Goal: Answer question/provide support

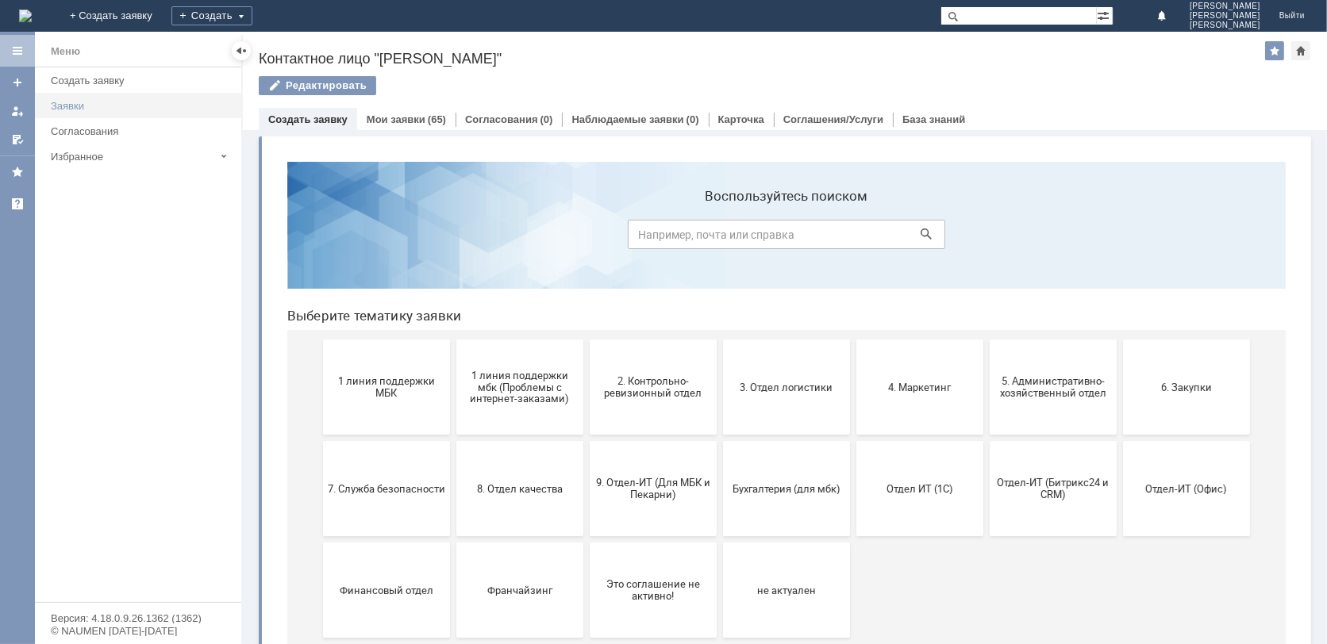
click at [71, 108] on div "Заявки" at bounding box center [141, 106] width 181 height 12
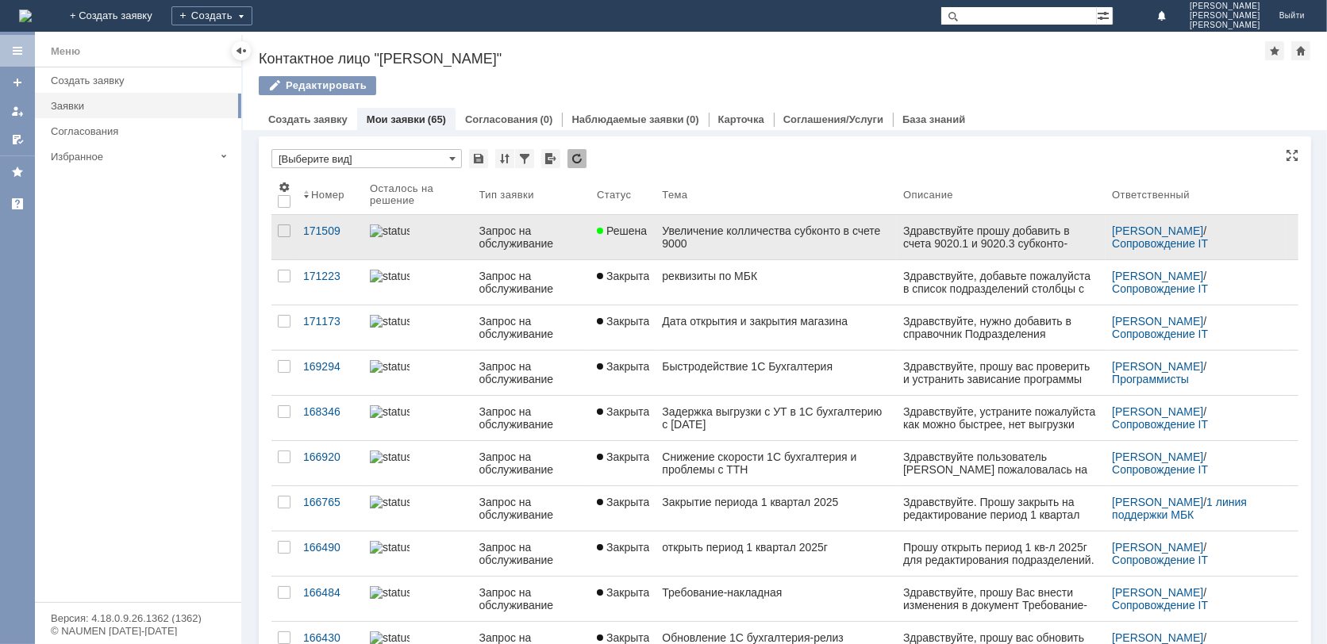
click at [678, 230] on div "Увеличение колличества субконто в счете 9000" at bounding box center [776, 237] width 229 height 25
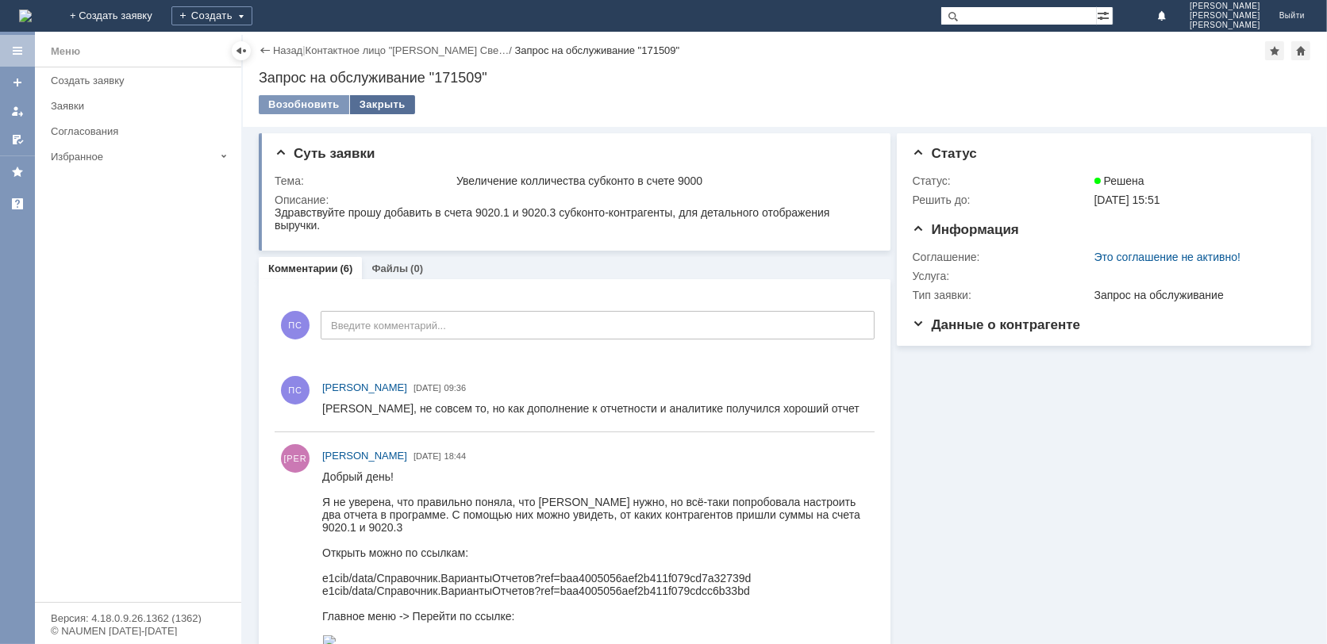
click at [394, 106] on div "Закрыть" at bounding box center [382, 104] width 65 height 19
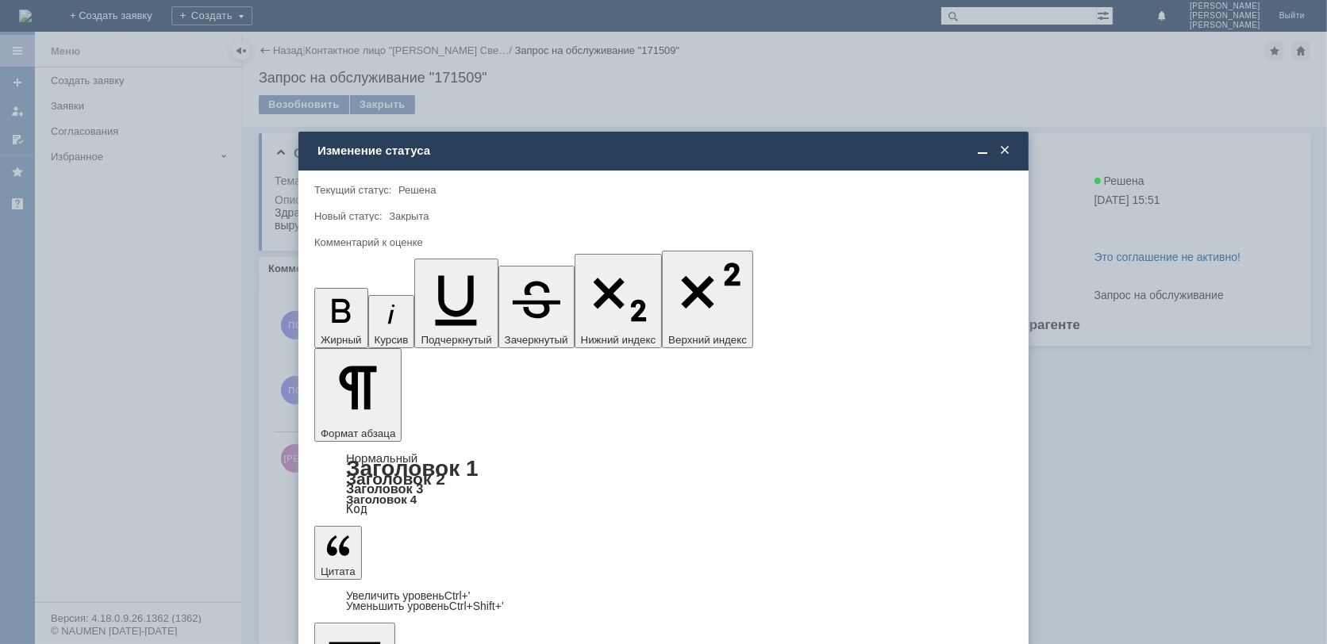
click at [461, 582] on div "5 - Отлично" at bounding box center [663, 591] width 697 height 25
type input "5 - Отлично"
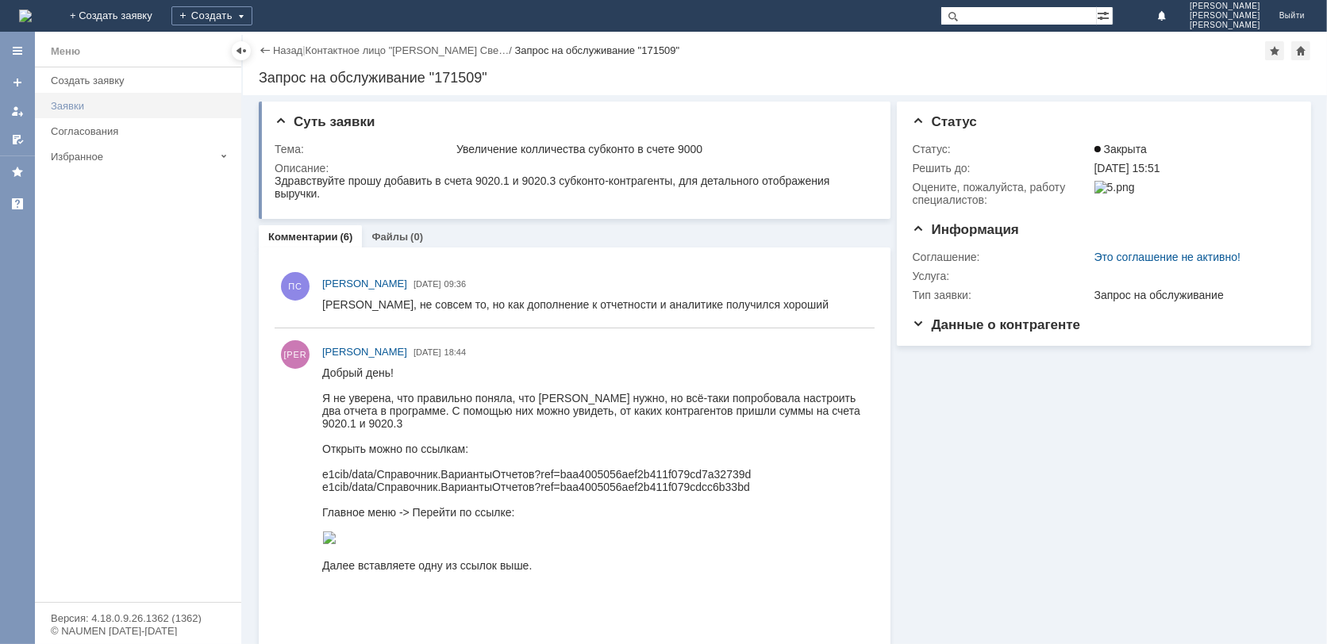
click at [79, 102] on div "Заявки" at bounding box center [141, 106] width 181 height 12
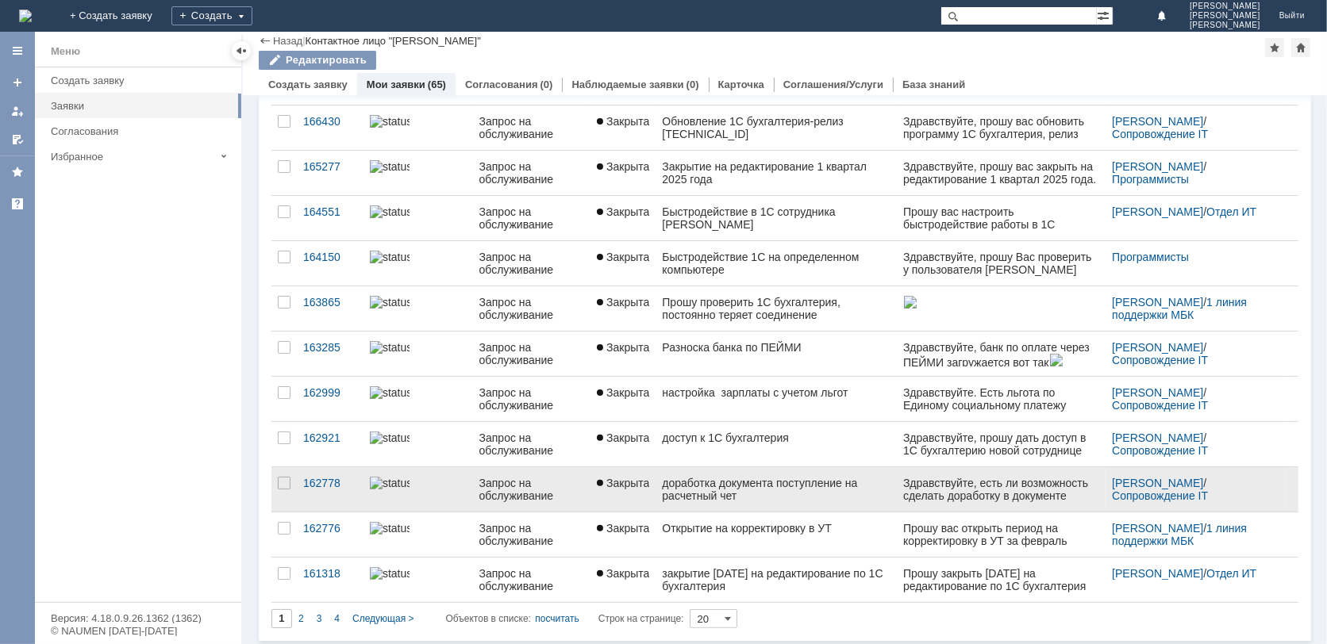
click at [714, 487] on div "доработка документа поступление на расчетный чет" at bounding box center [776, 489] width 229 height 25
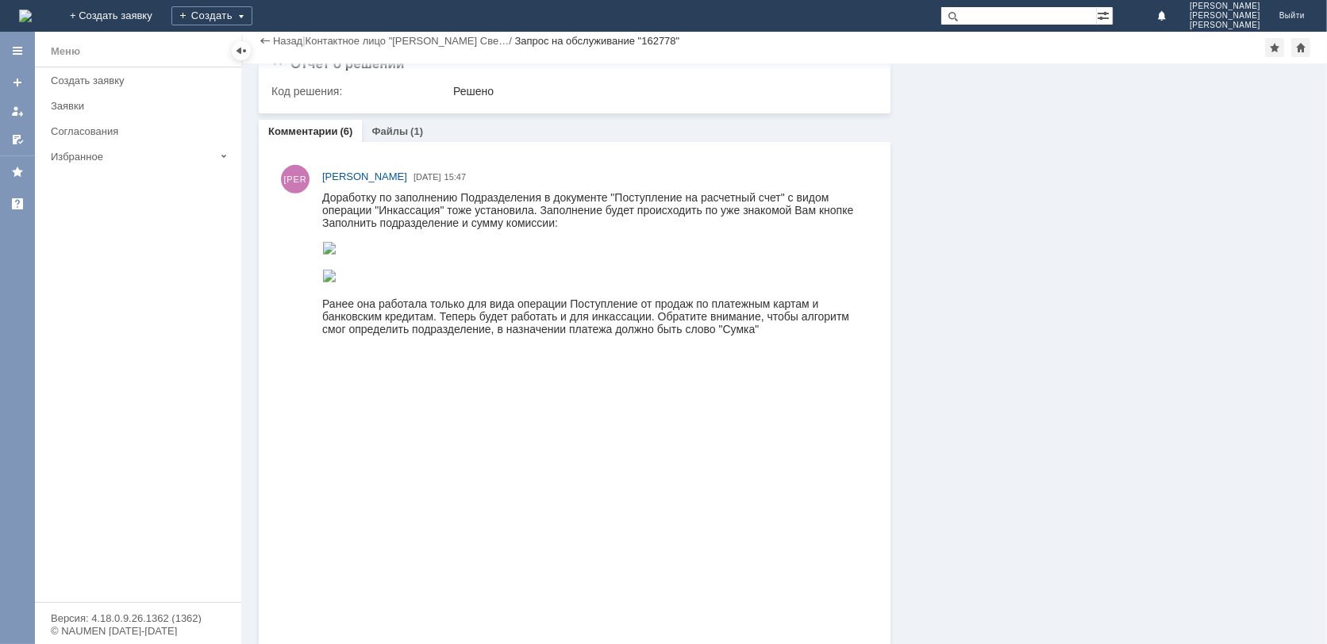
click at [53, 103] on div "Заявки" at bounding box center [141, 106] width 181 height 12
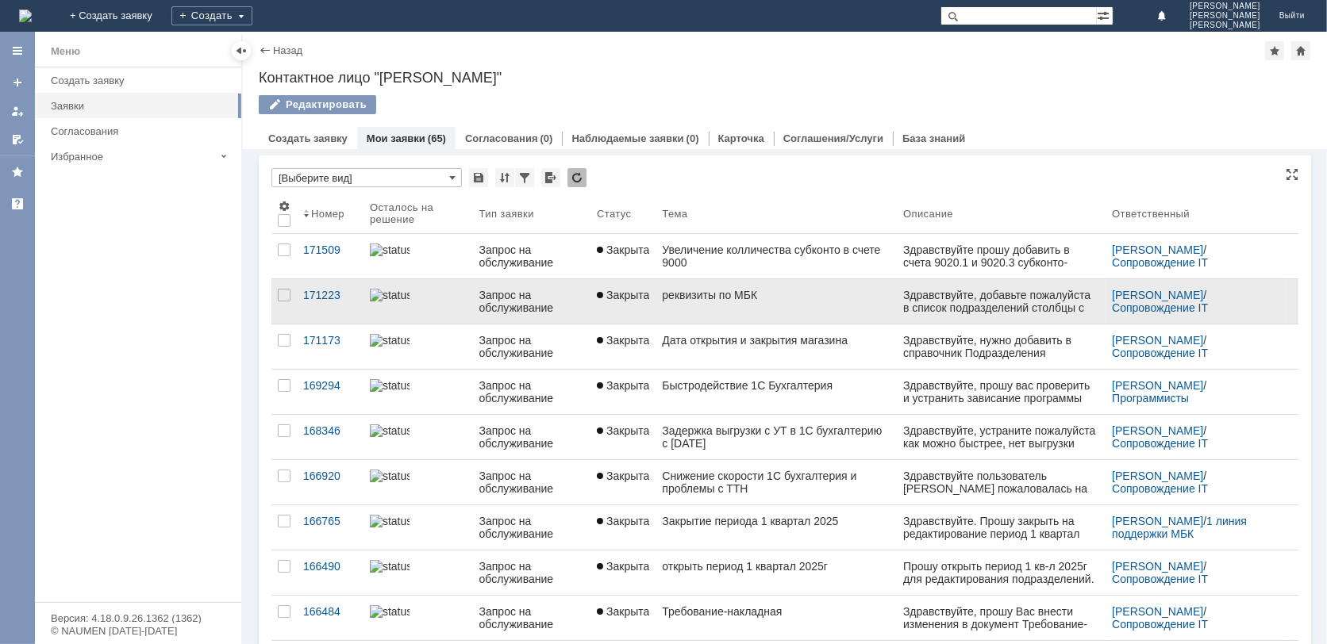
click at [565, 294] on div "Запрос на обслуживание" at bounding box center [532, 301] width 106 height 25
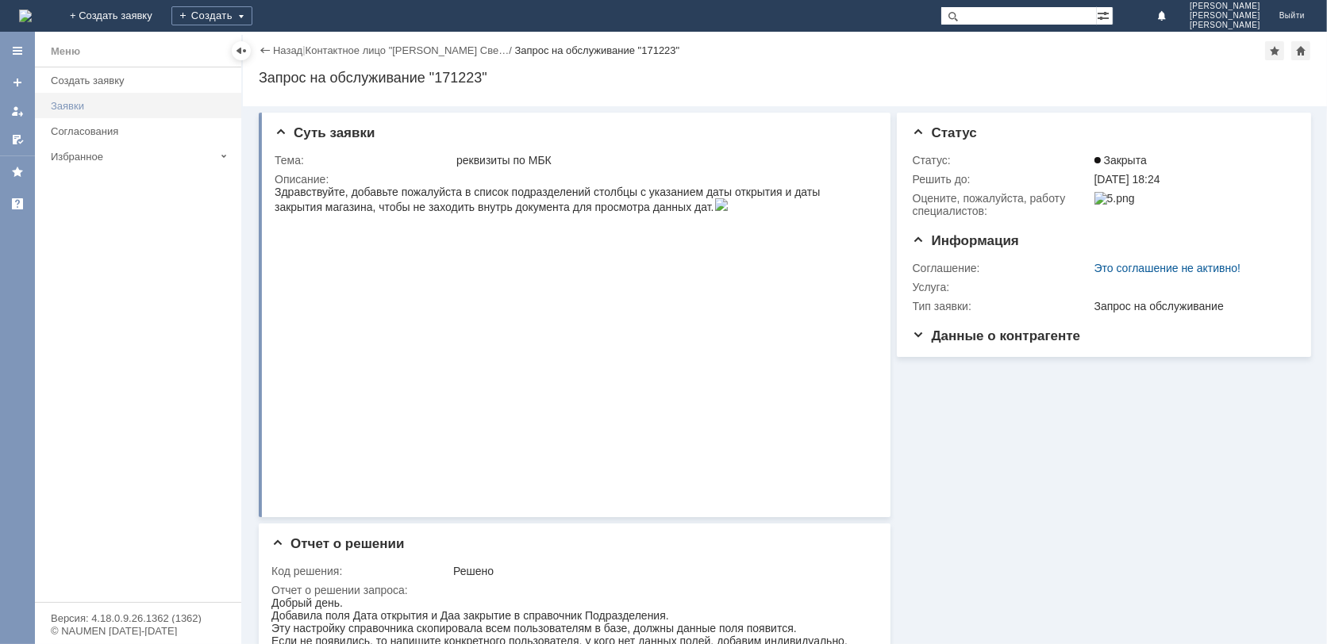
drag, startPoint x: 80, startPoint y: 109, endPoint x: 185, endPoint y: 208, distance: 144.3
click at [79, 109] on div "Заявки" at bounding box center [141, 106] width 181 height 12
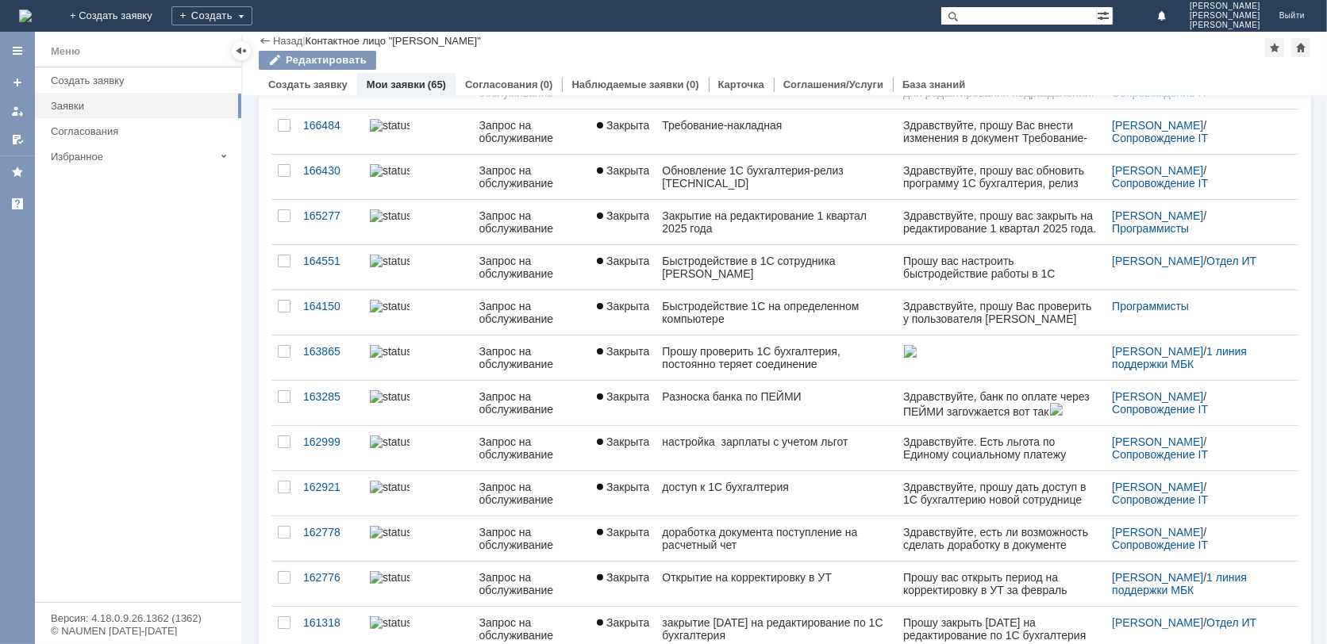
click at [556, 392] on div "Запрос на обслуживание" at bounding box center [532, 402] width 106 height 25
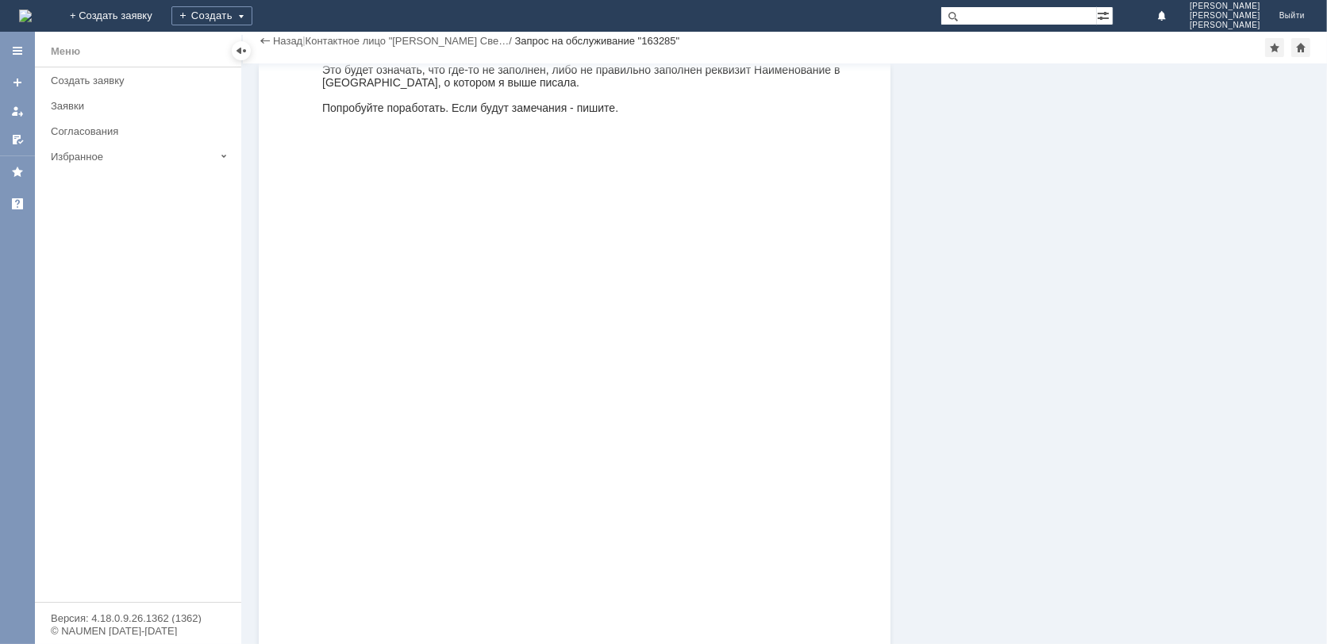
scroll to position [1587, 0]
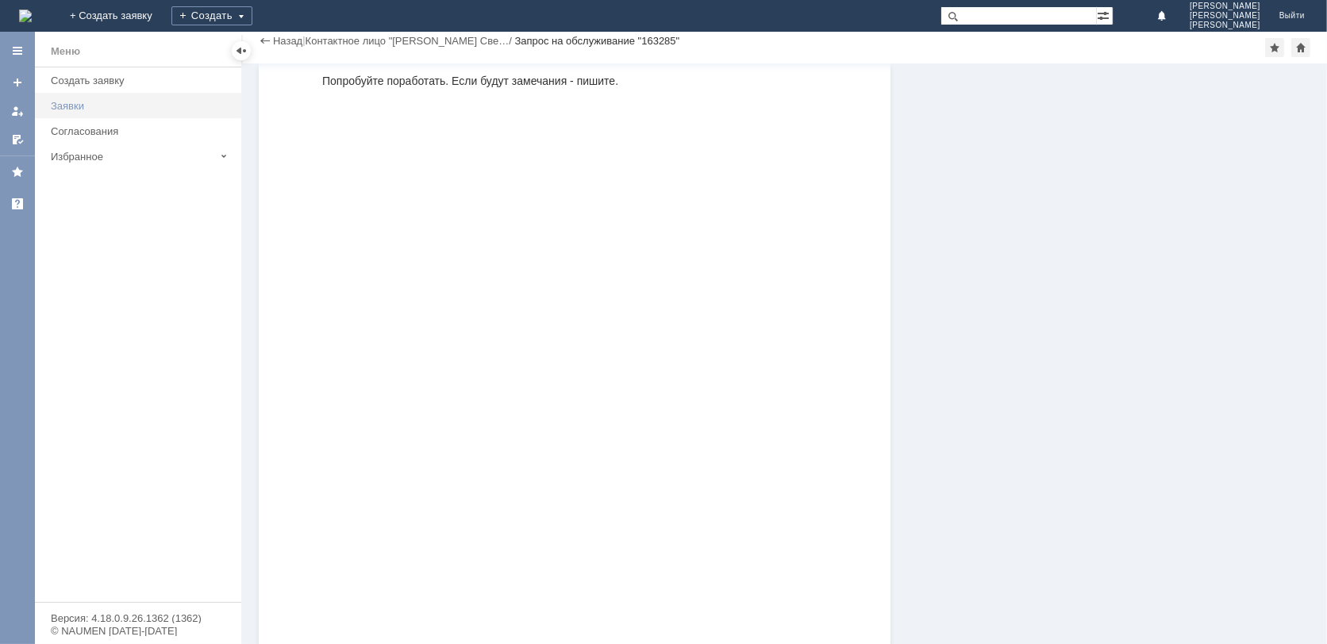
click at [54, 103] on div "Заявки" at bounding box center [141, 106] width 181 height 12
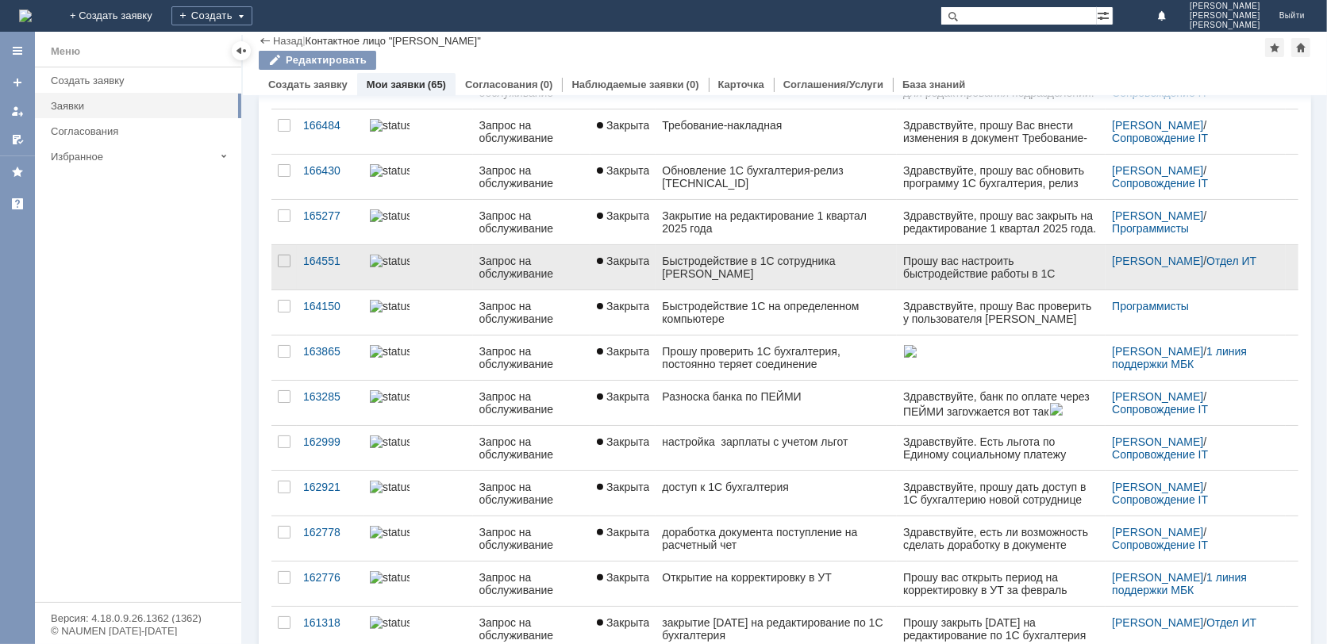
scroll to position [482, 0]
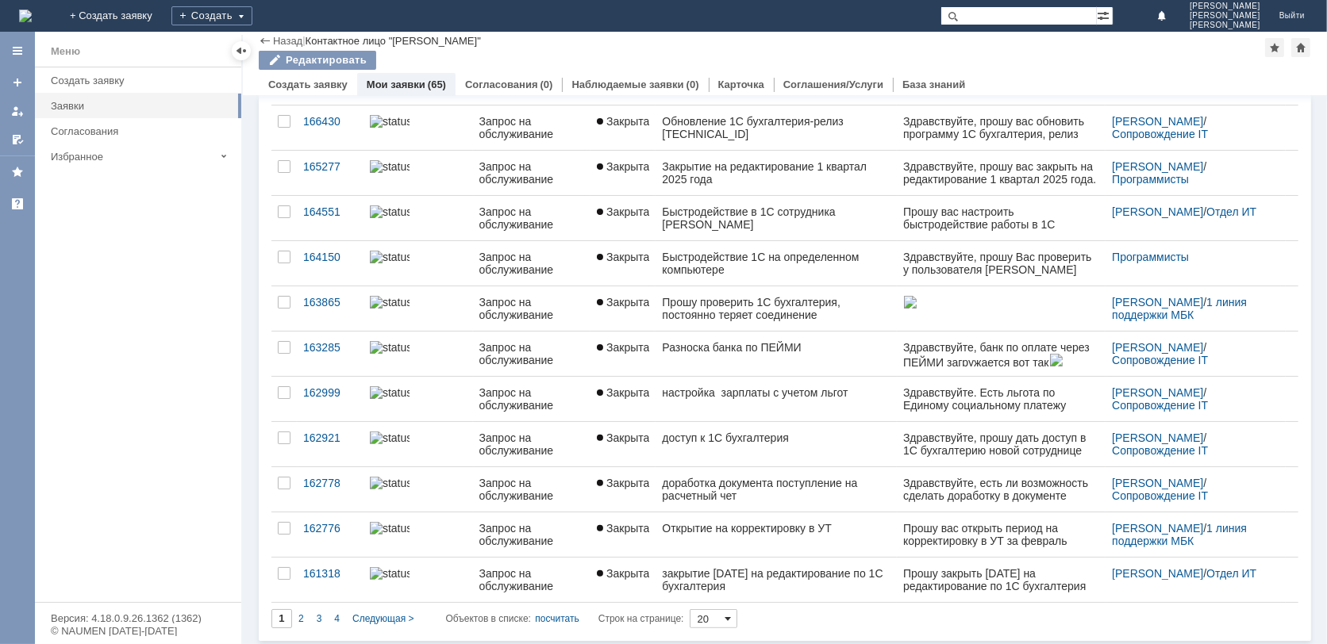
click at [731, 613] on span at bounding box center [728, 619] width 6 height 13
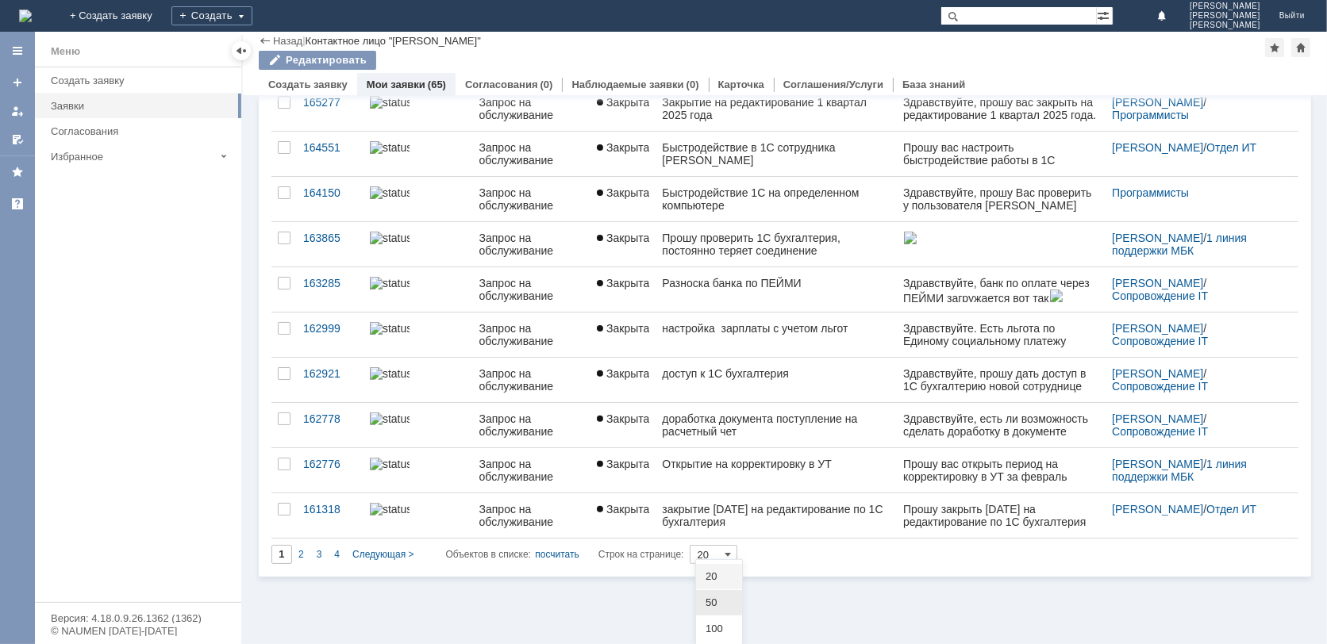
click at [722, 599] on span "50" at bounding box center [719, 603] width 27 height 13
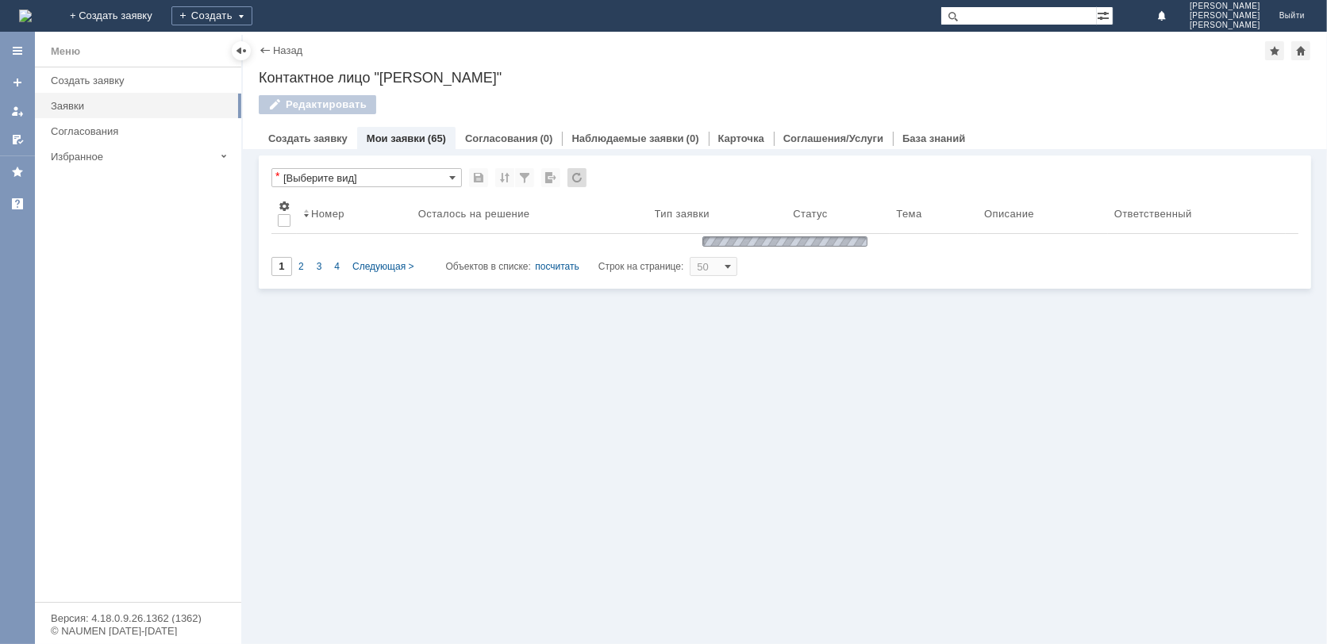
scroll to position [0, 0]
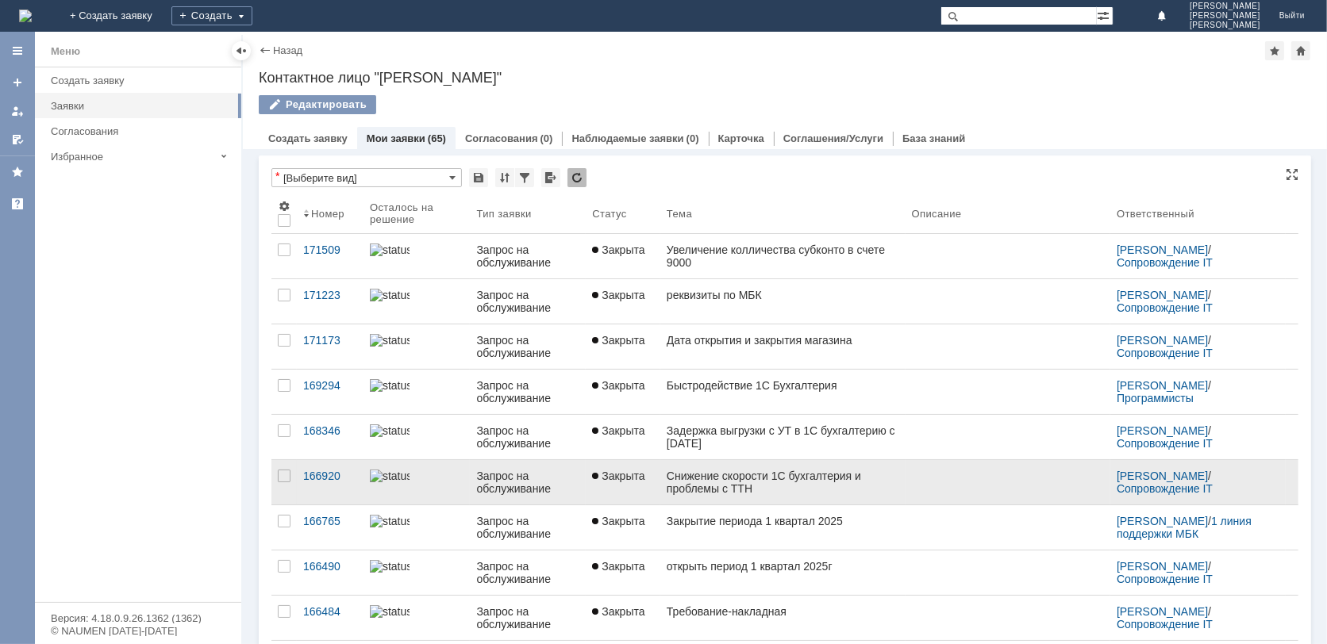
type input "50"
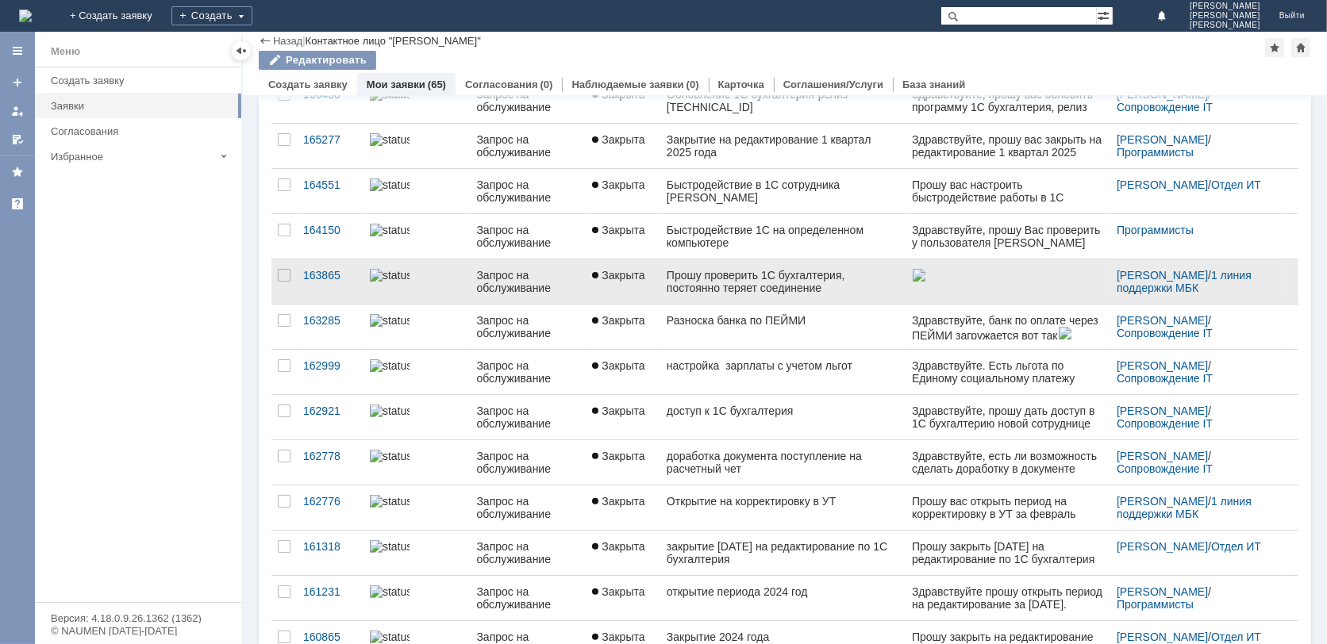
scroll to position [511, 0]
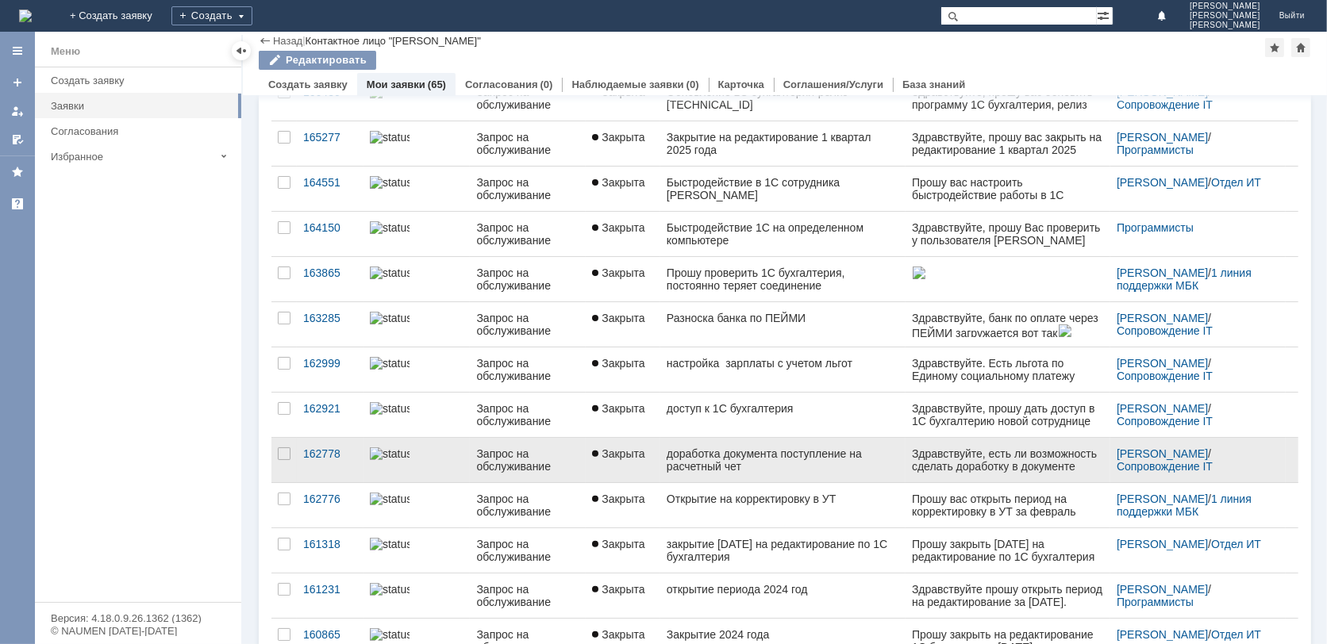
click at [702, 459] on div "доработка документа поступление на расчетный чет" at bounding box center [783, 460] width 233 height 25
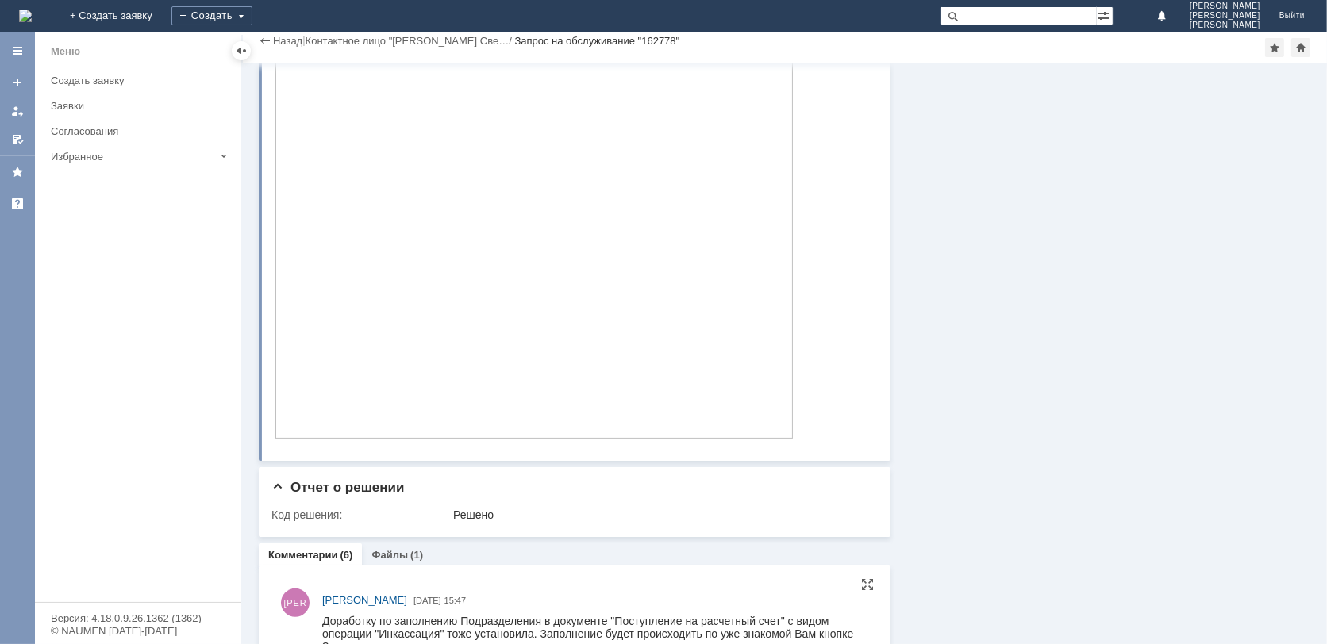
scroll to position [288, 0]
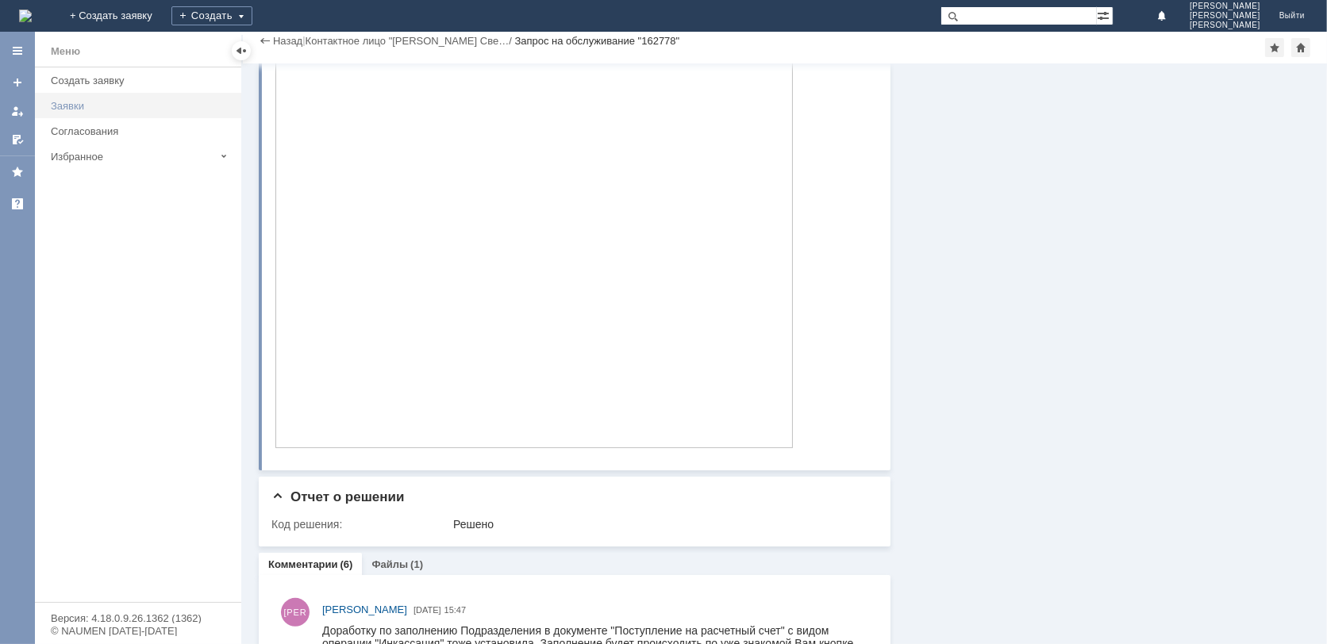
click at [56, 105] on div "Заявки" at bounding box center [141, 106] width 181 height 12
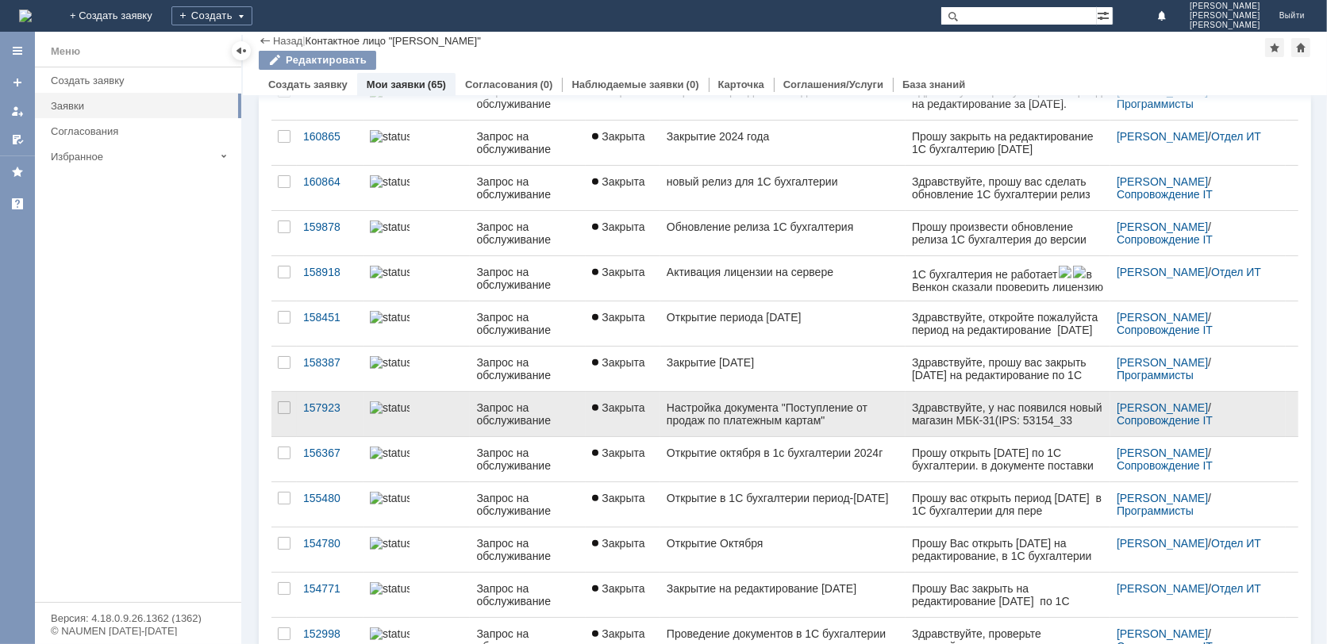
click at [794, 415] on div "Настройка документа "Поступление от продаж по платежным картам"" at bounding box center [783, 414] width 233 height 25
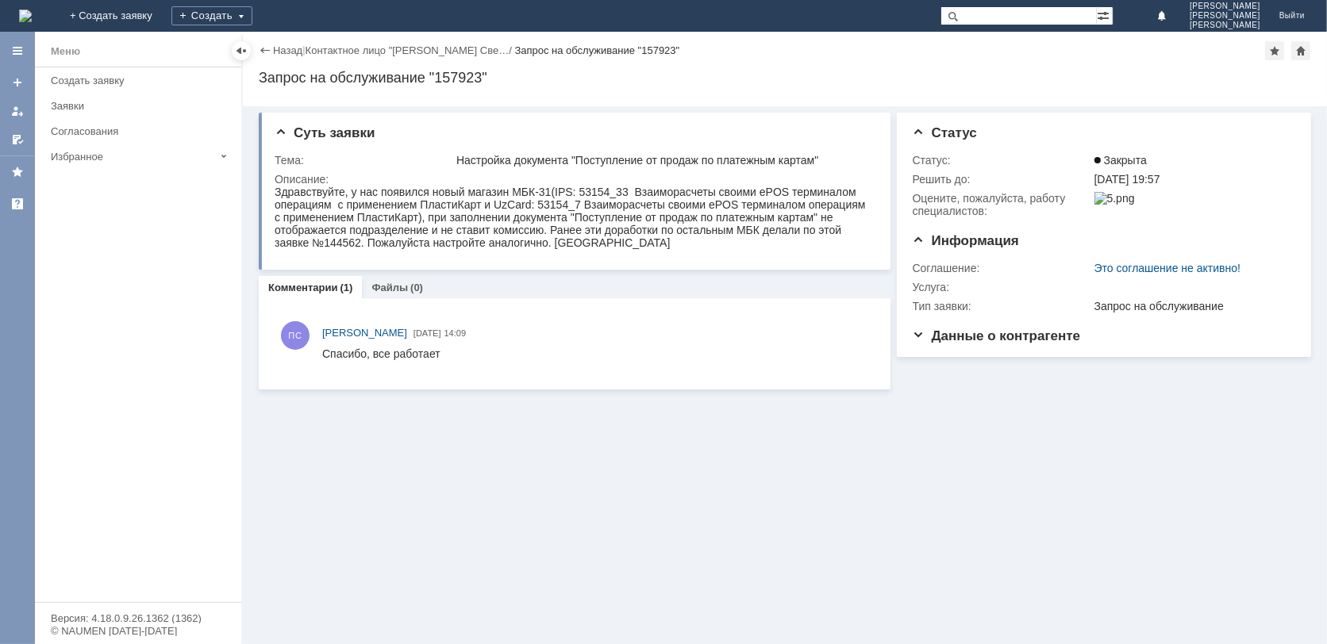
click at [74, 104] on div "Заявки" at bounding box center [141, 106] width 181 height 12
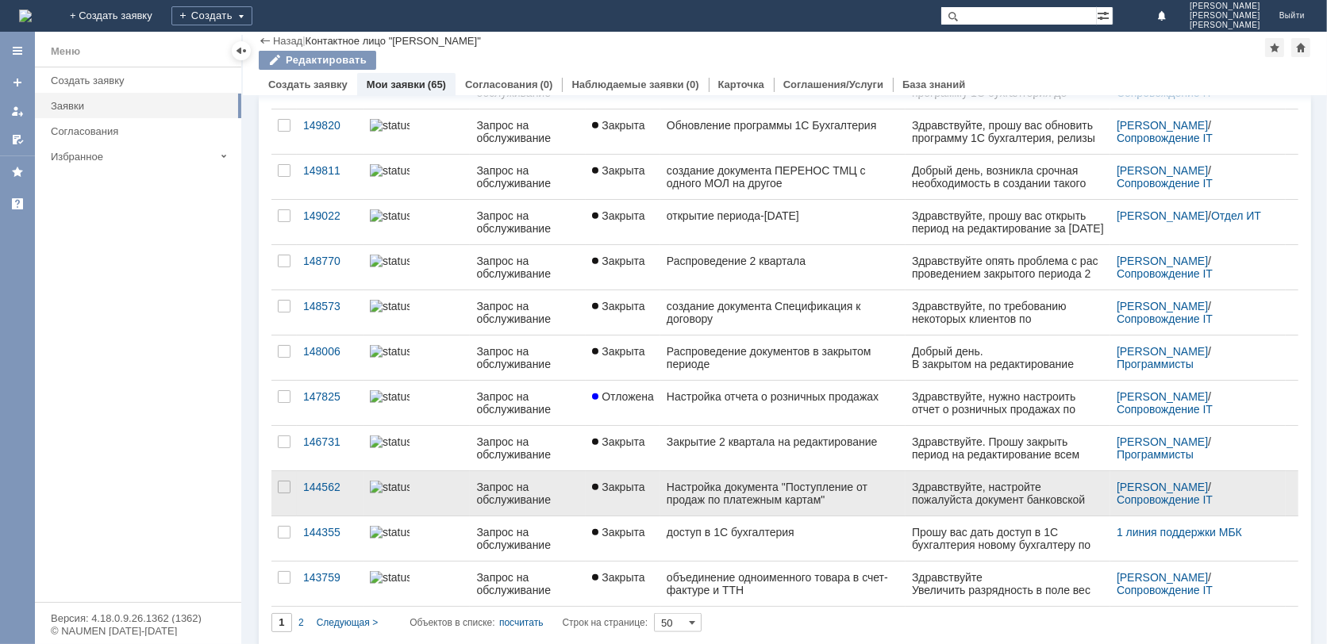
click at [736, 481] on div "Настройка документа "Поступление от продаж по платежным картам"" at bounding box center [783, 493] width 233 height 25
